Goal: Find specific page/section

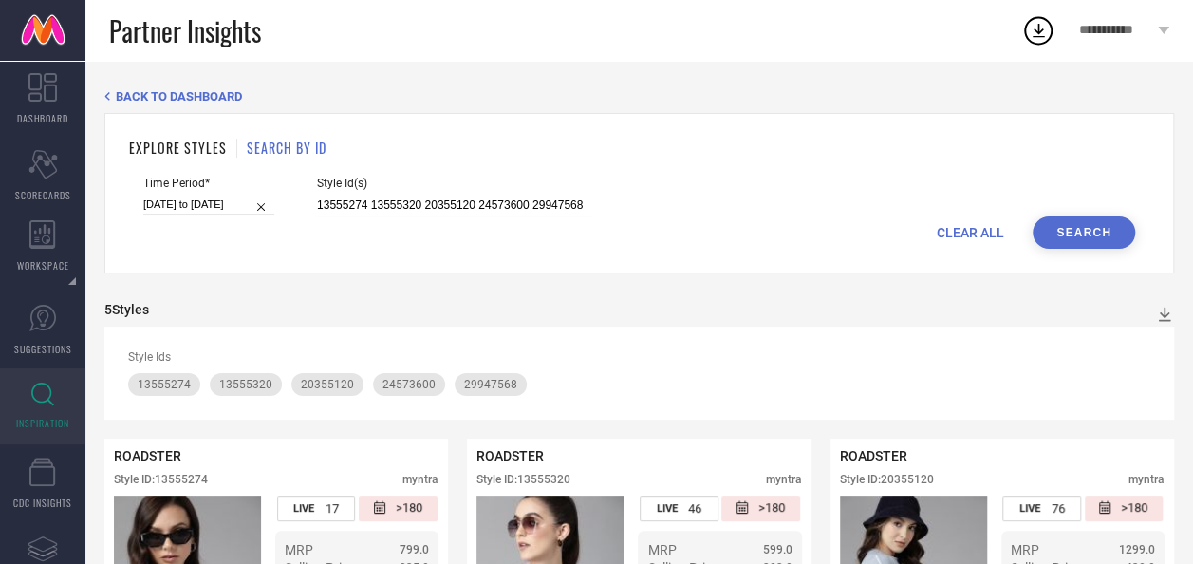
click at [442, 196] on input "13555274 13555320 20355120 24573600 29947568" at bounding box center [454, 206] width 275 height 22
paste input "9477953 18242120 18242328 22875112 22875244 22875702 22875712 22875804 22875818…"
type input "9477953 18242120 18242328 22875112 22875244 22875702 22875712 22875804 22875818…"
click at [1113, 234] on button "Search" at bounding box center [1084, 232] width 103 height 32
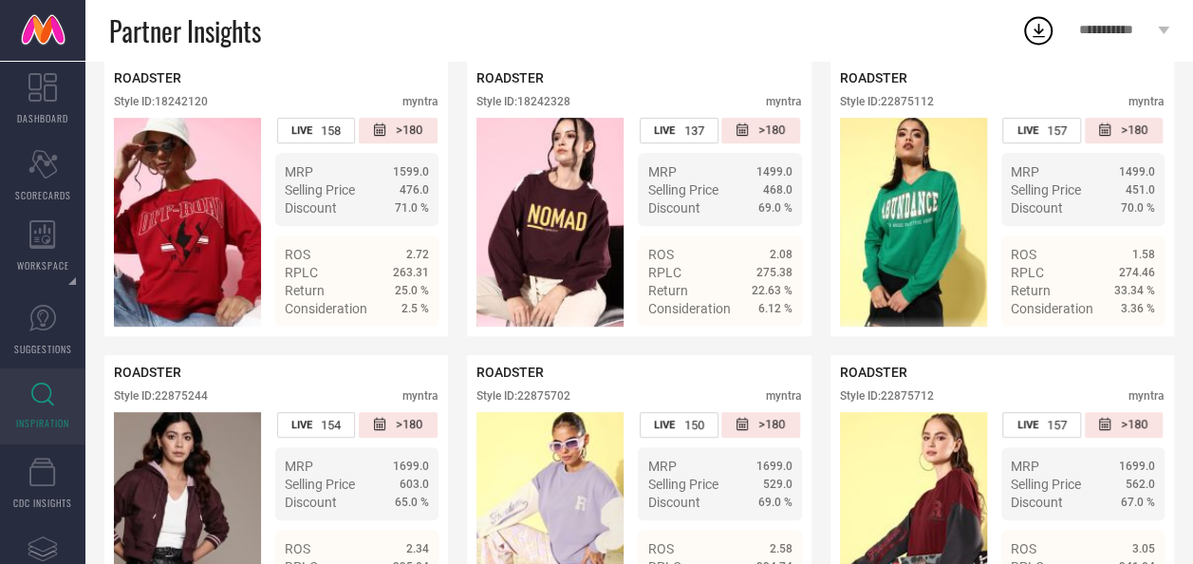
scroll to position [397, 0]
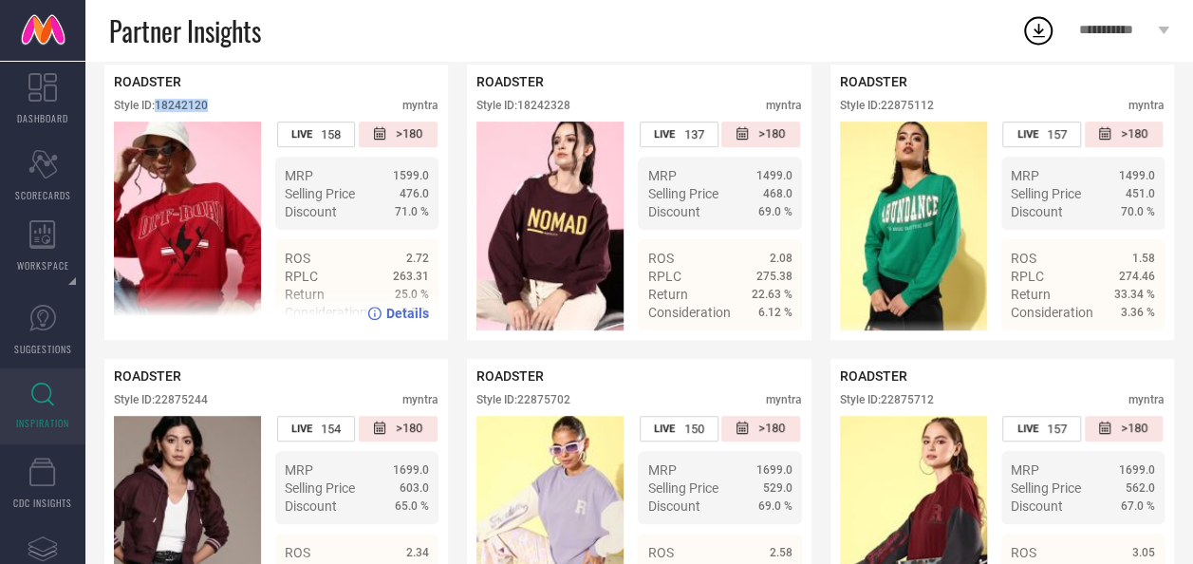
drag, startPoint x: 212, startPoint y: 110, endPoint x: 160, endPoint y: 112, distance: 51.3
click at [160, 112] on div "Style ID: 18242120 myntra" at bounding box center [276, 110] width 325 height 23
copy div "18242120"
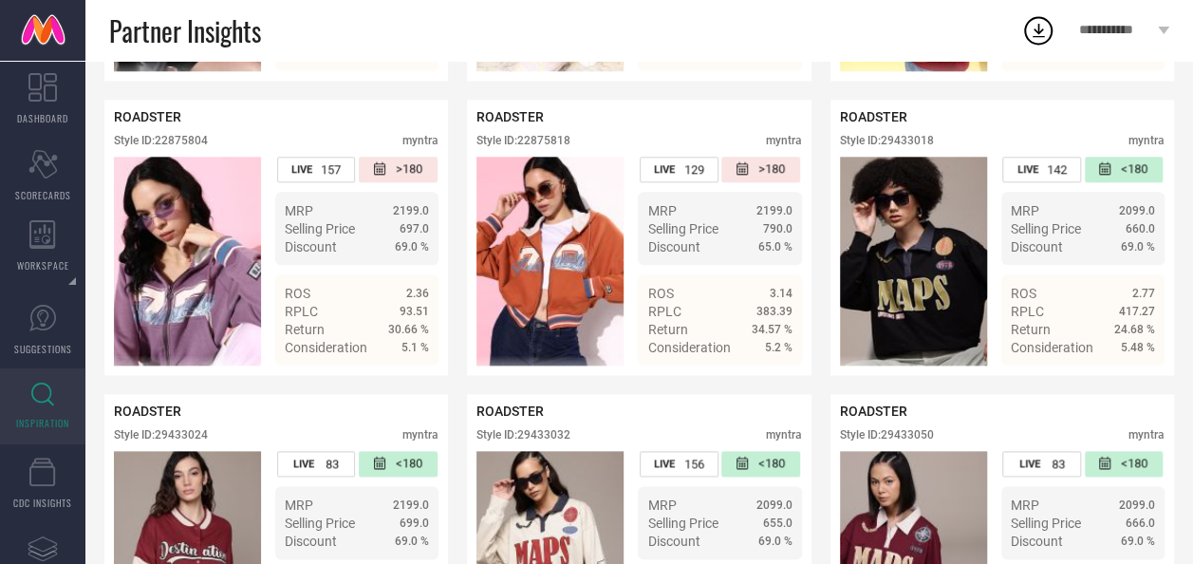
scroll to position [952, 0]
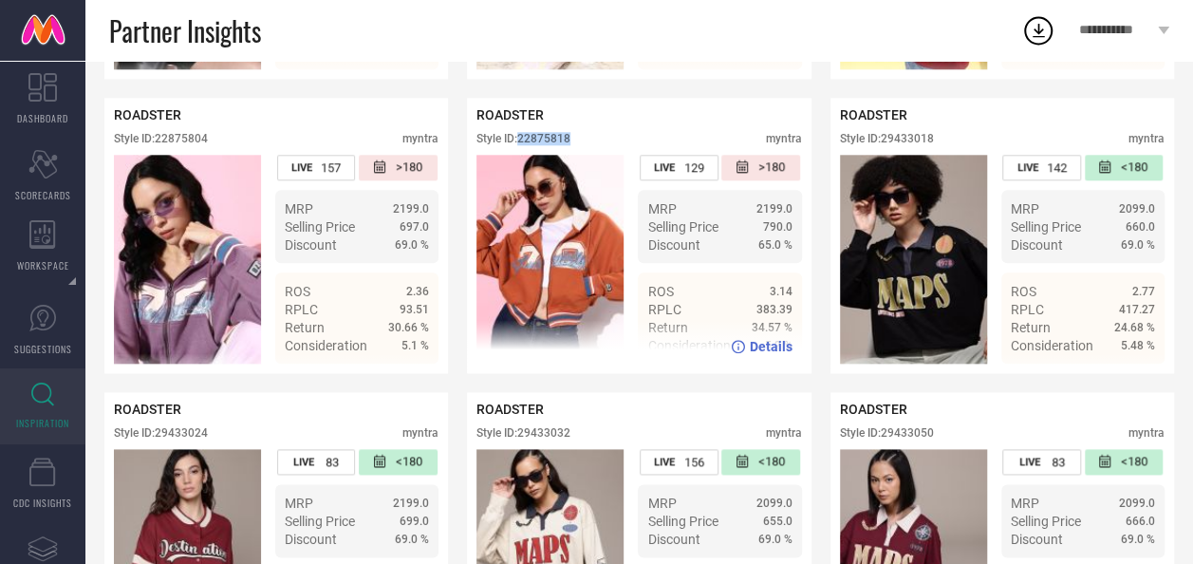
drag, startPoint x: 589, startPoint y: 150, endPoint x: 524, endPoint y: 147, distance: 64.6
click at [524, 147] on div "Style ID: 22875818 myntra" at bounding box center [639, 143] width 325 height 23
drag, startPoint x: 524, startPoint y: 147, endPoint x: 645, endPoint y: 131, distance: 121.6
click at [645, 122] on div "ROADSTER" at bounding box center [639, 114] width 325 height 15
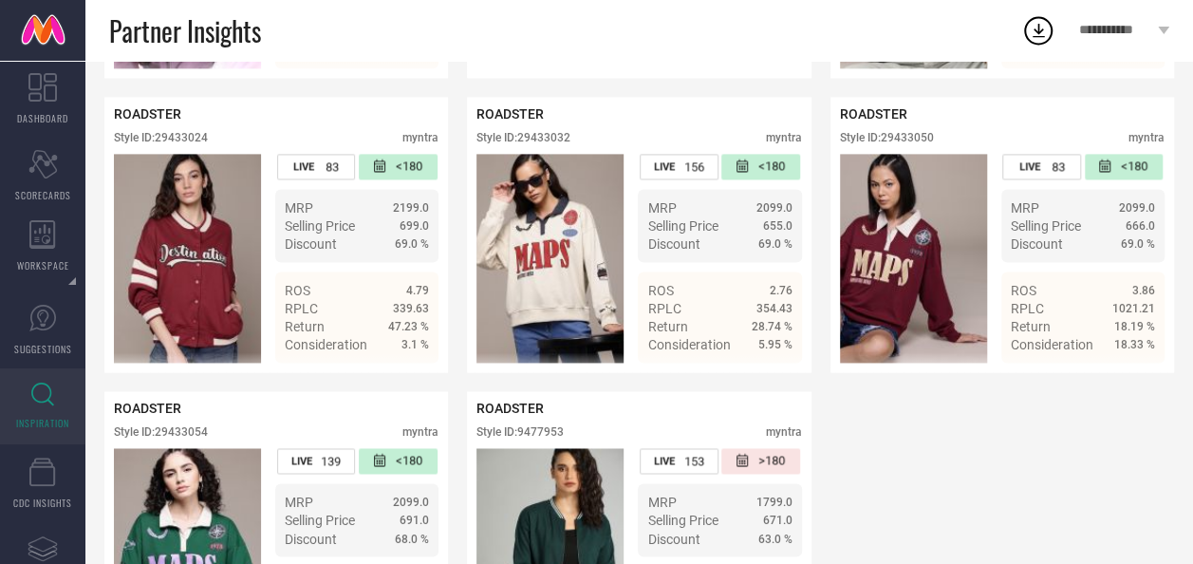
scroll to position [1247, 0]
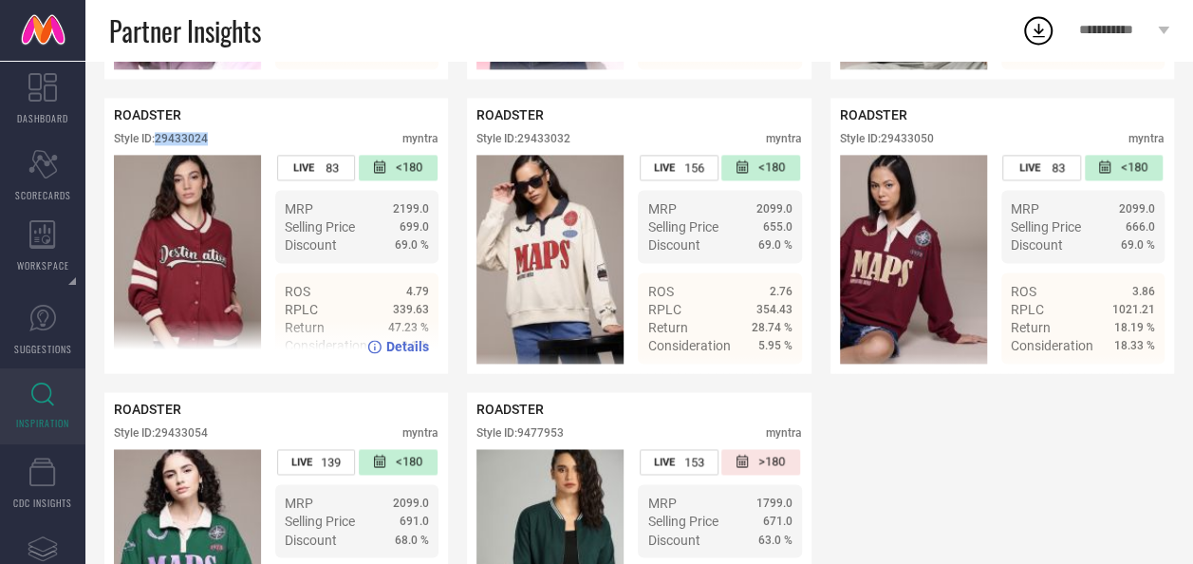
drag, startPoint x: 217, startPoint y: 161, endPoint x: 159, endPoint y: 158, distance: 58.0
click at [159, 155] on div "Style ID: 29433024 myntra" at bounding box center [276, 143] width 325 height 23
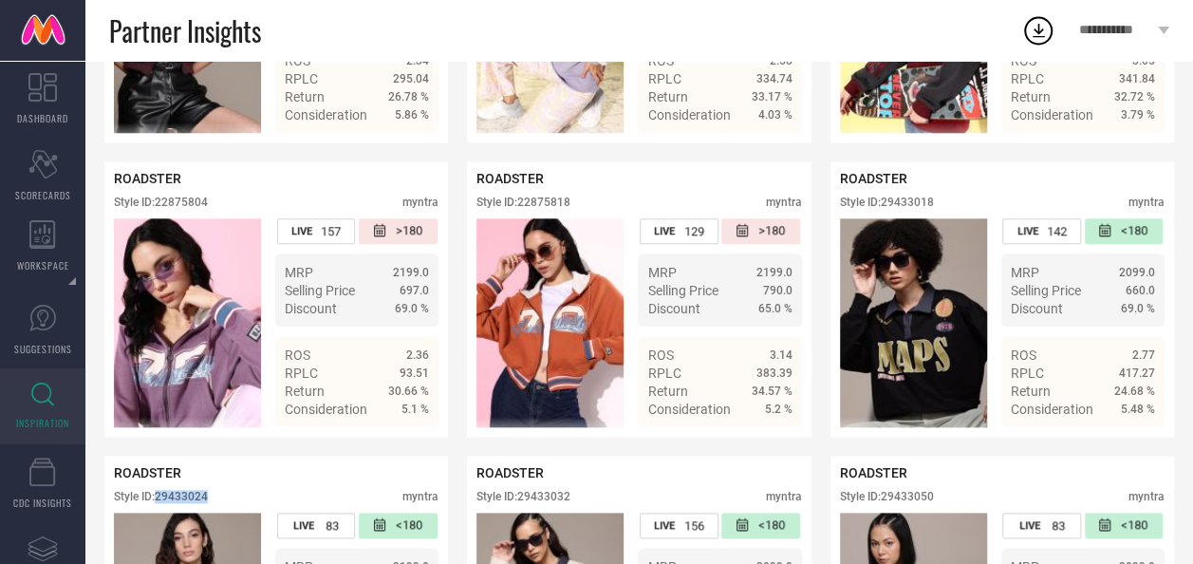
scroll to position [884, 0]
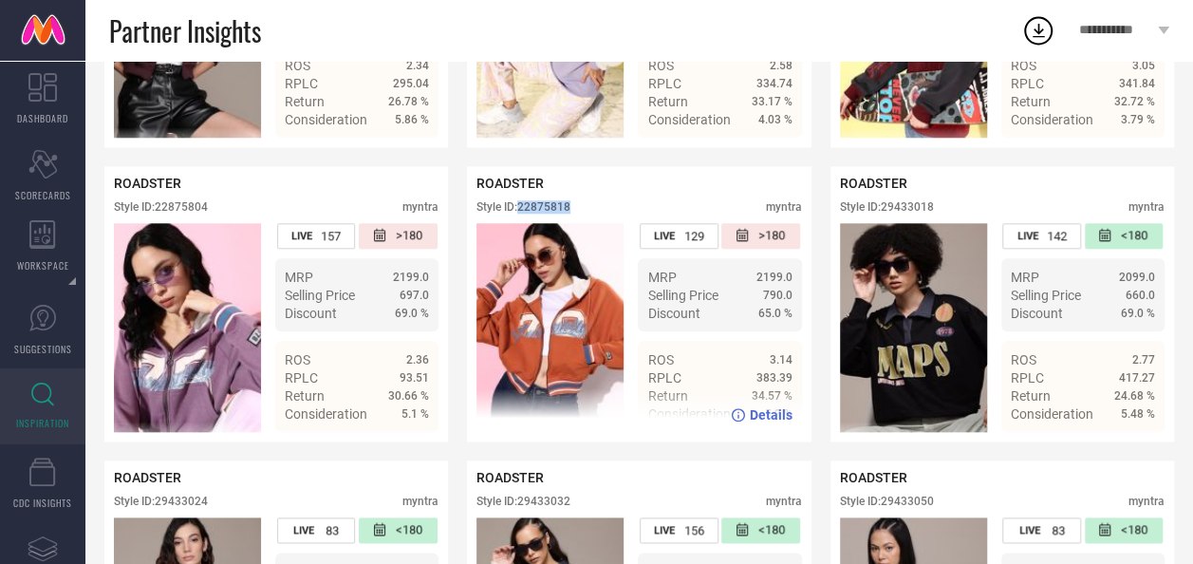
drag, startPoint x: 575, startPoint y: 216, endPoint x: 520, endPoint y: 219, distance: 55.1
click at [520, 219] on div "Style ID: 22875818 myntra" at bounding box center [639, 211] width 325 height 23
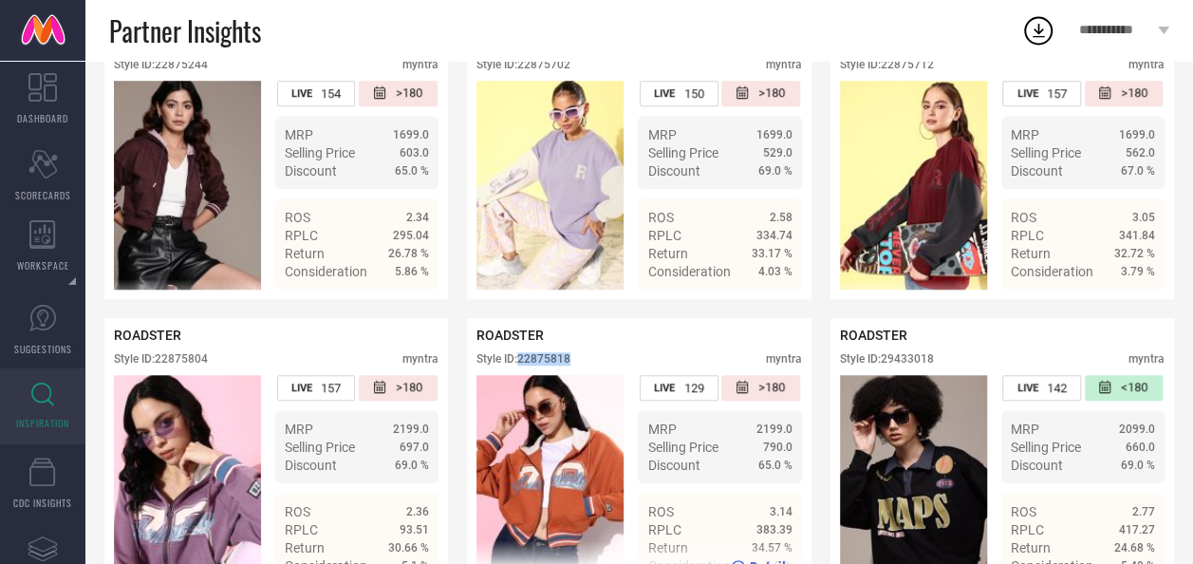
scroll to position [862, 0]
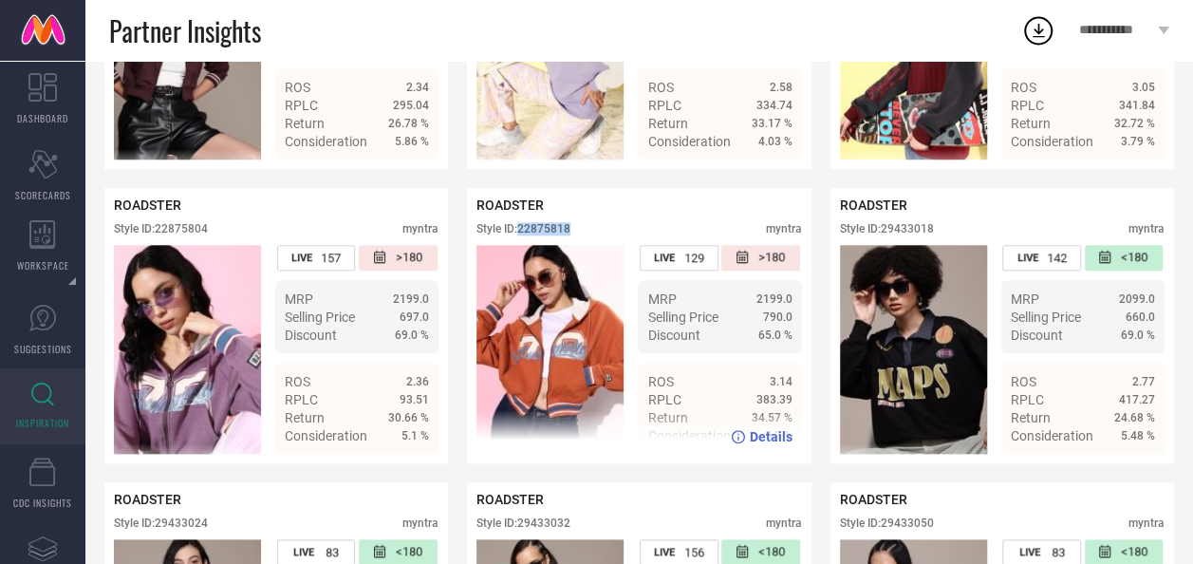
click at [628, 237] on div "Style ID: 22875818 myntra" at bounding box center [639, 233] width 325 height 23
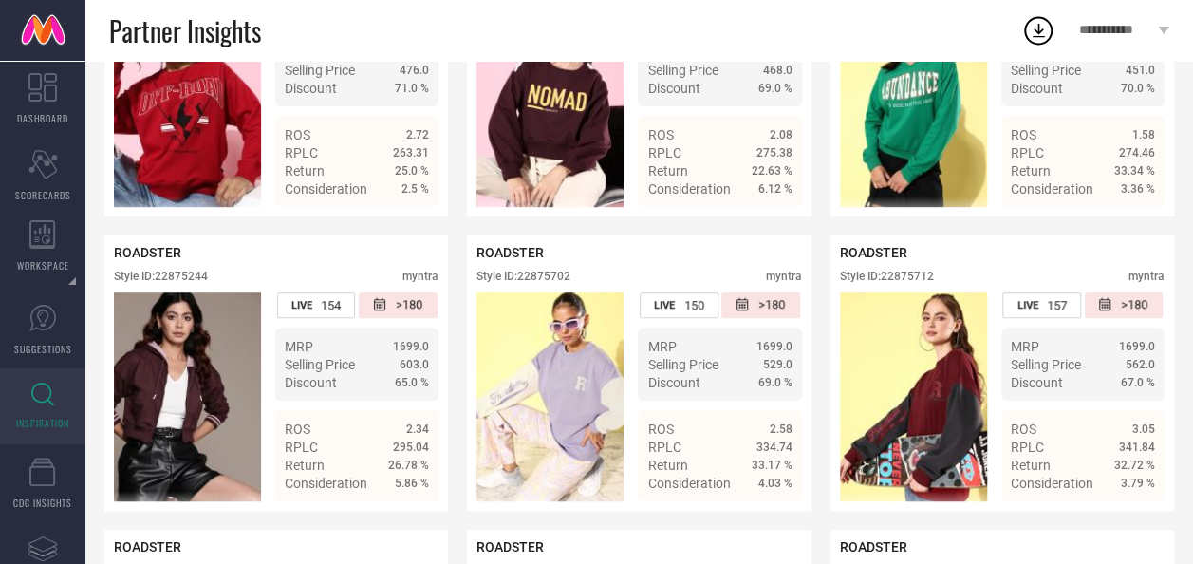
scroll to position [521, 0]
